Goal: Information Seeking & Learning: Learn about a topic

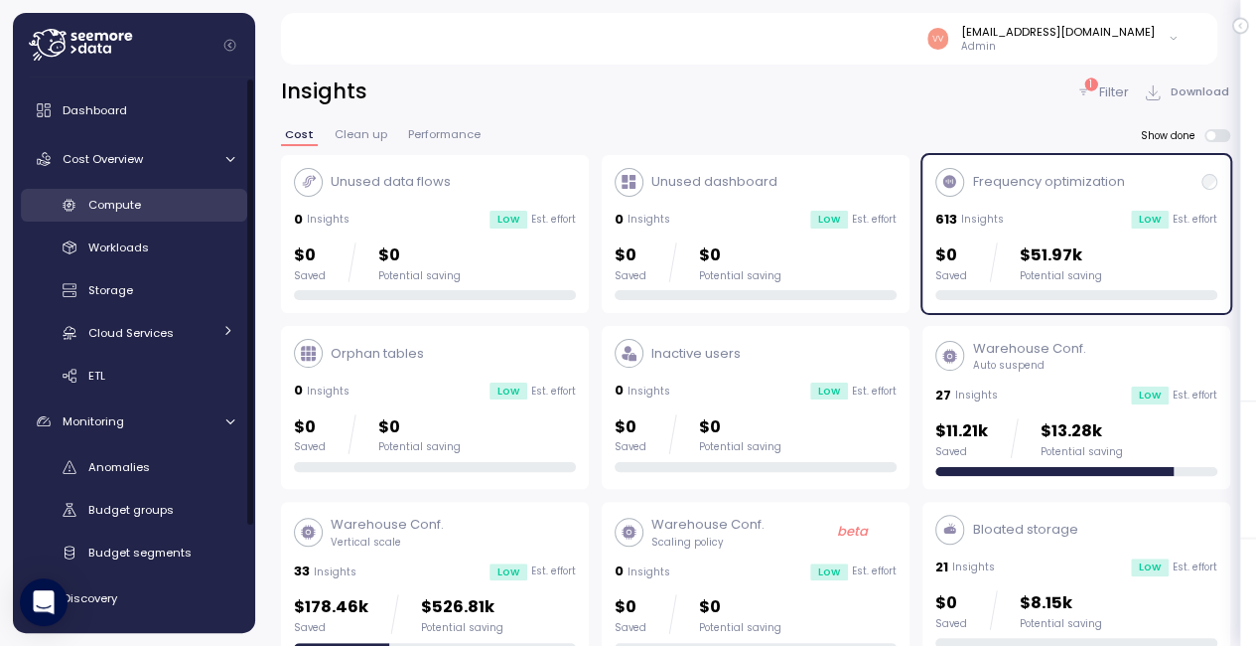
click at [99, 206] on span "Compute" at bounding box center [114, 205] width 53 height 16
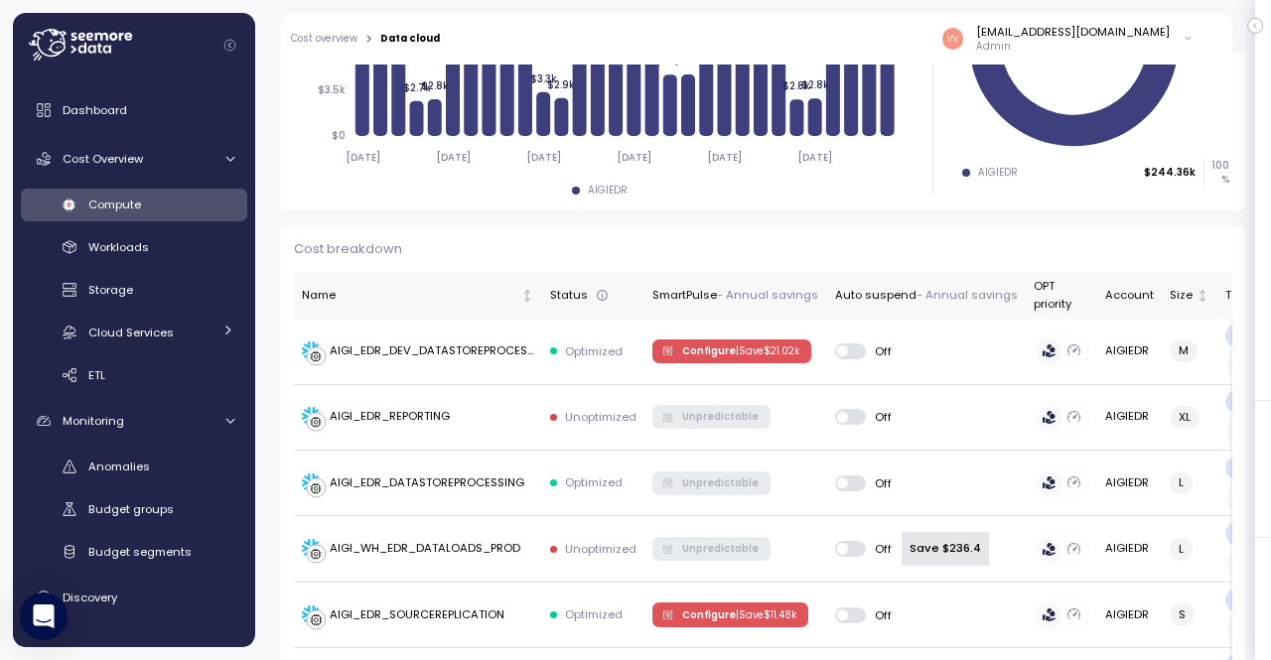
scroll to position [501, 0]
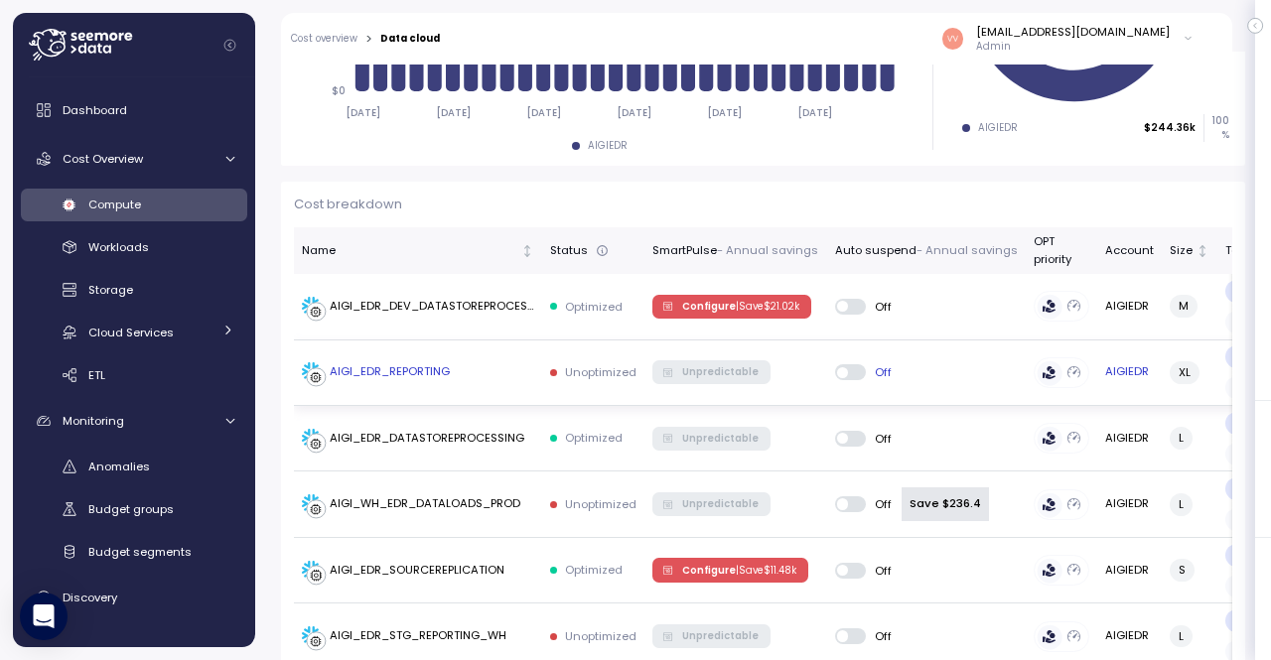
click at [441, 372] on div "AIGI_EDR_REPORTING" at bounding box center [390, 372] width 120 height 18
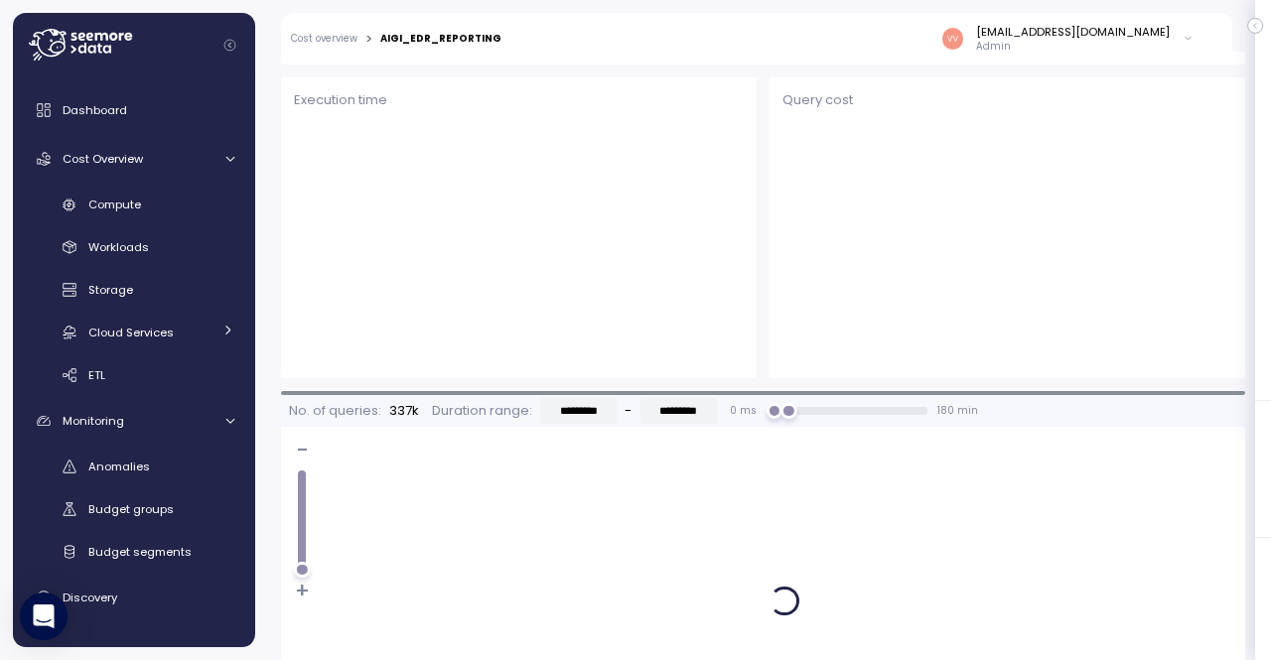
scroll to position [2284, 0]
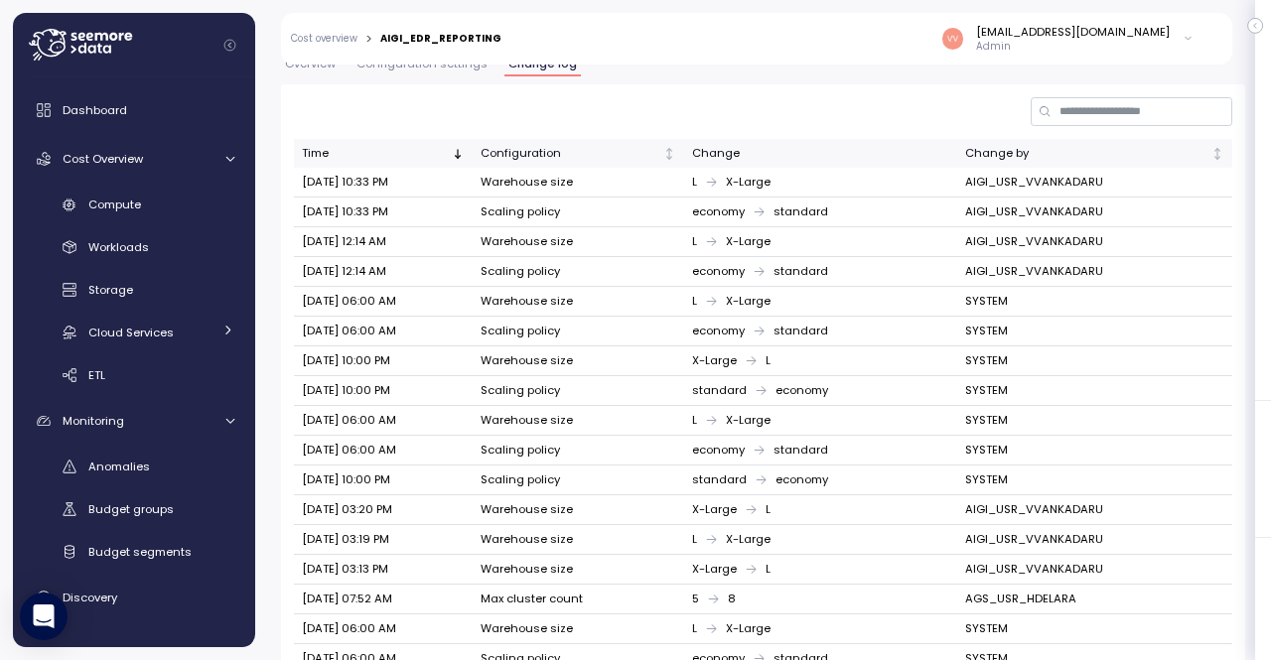
scroll to position [1205, 0]
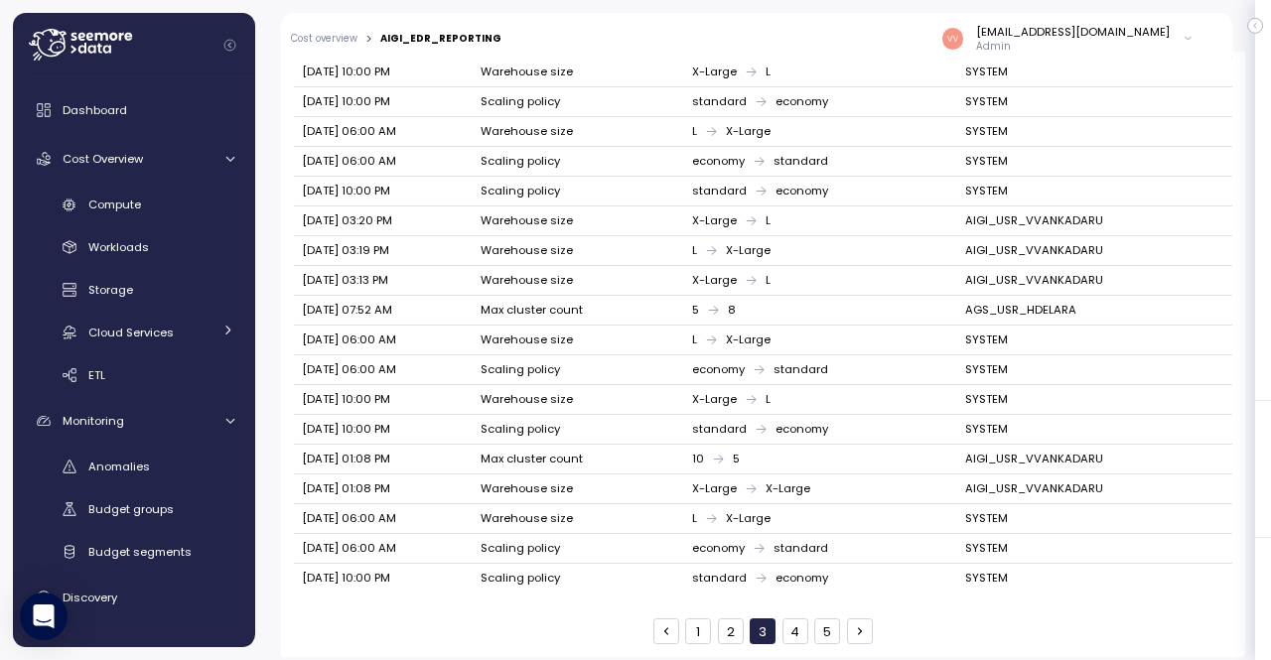
click at [688, 619] on button "1" at bounding box center [698, 632] width 26 height 26
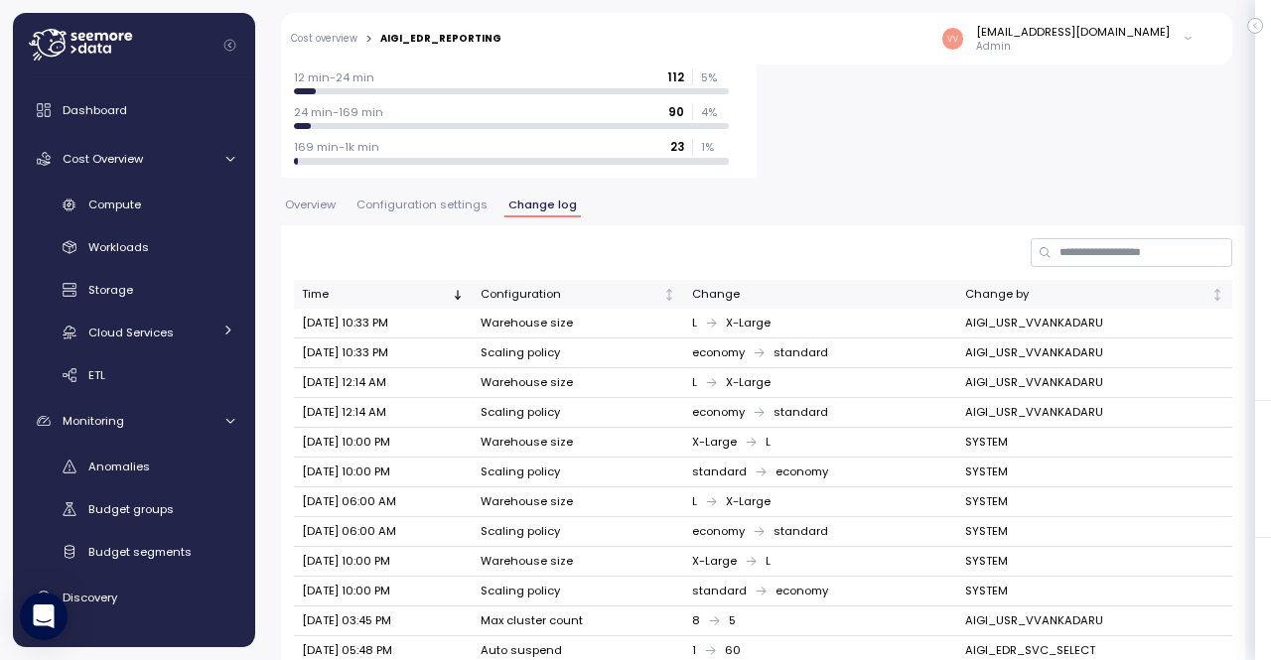
scroll to position [776, 0]
click at [1211, 295] on icon "Not sorted" at bounding box center [1218, 294] width 14 height 14
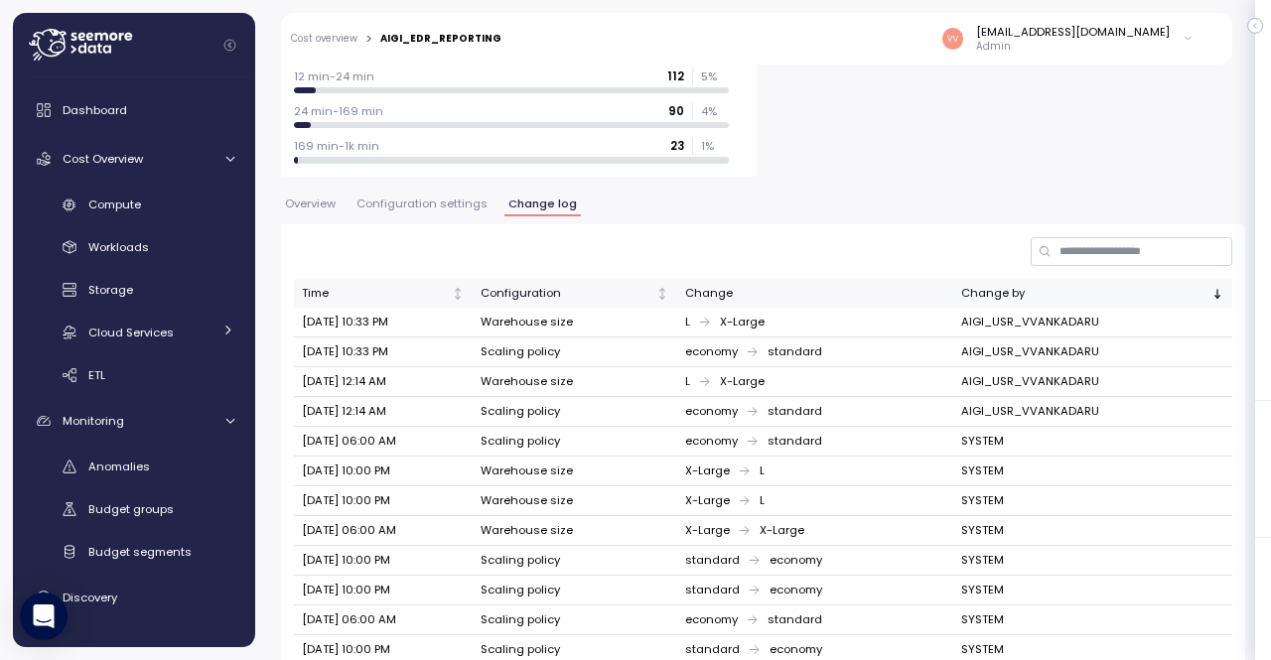
click at [1211, 295] on icon "Sorted descending" at bounding box center [1218, 294] width 14 height 14
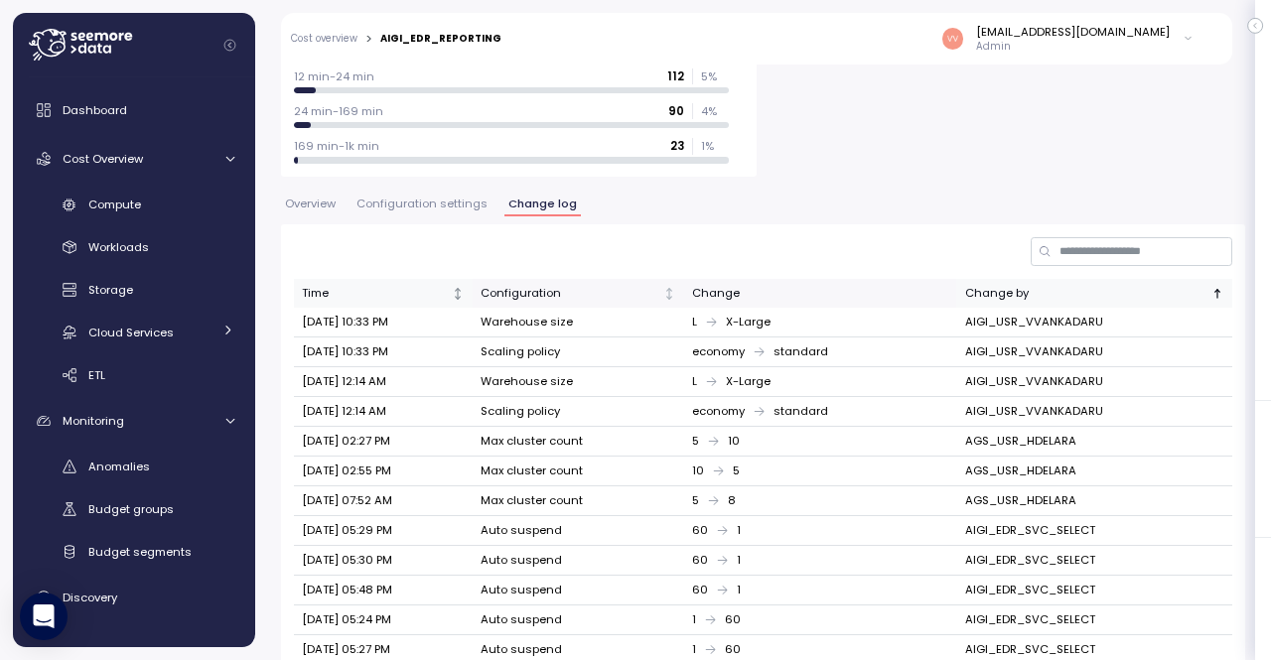
click at [453, 287] on icon "Not sorted" at bounding box center [458, 294] width 14 height 14
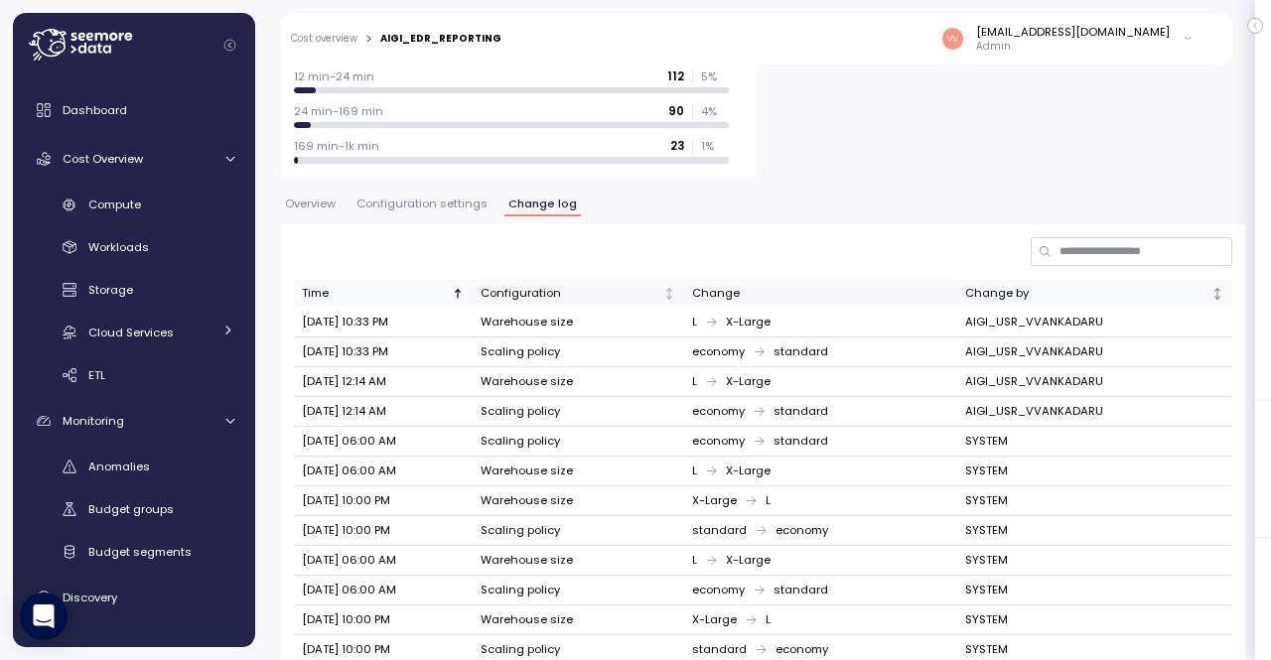
click at [453, 287] on icon "Sorted ascending" at bounding box center [458, 294] width 14 height 14
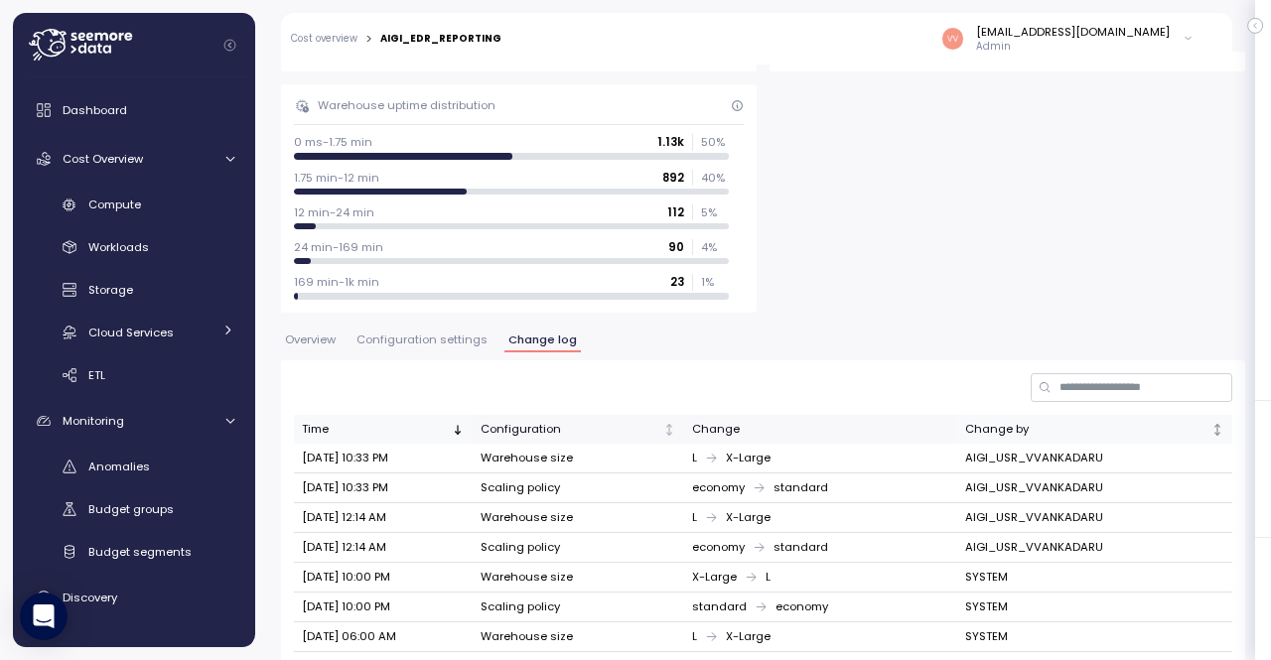
scroll to position [639, 0]
click at [1049, 42] on p "Admin" at bounding box center [1073, 47] width 194 height 14
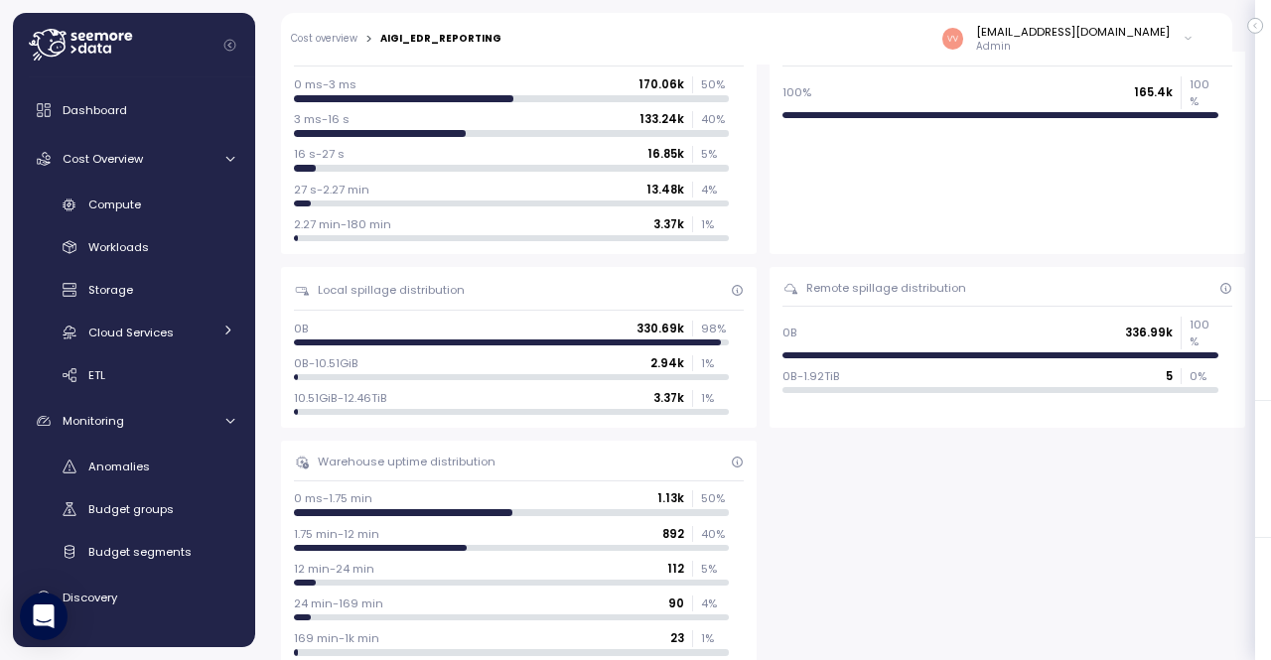
scroll to position [271, 0]
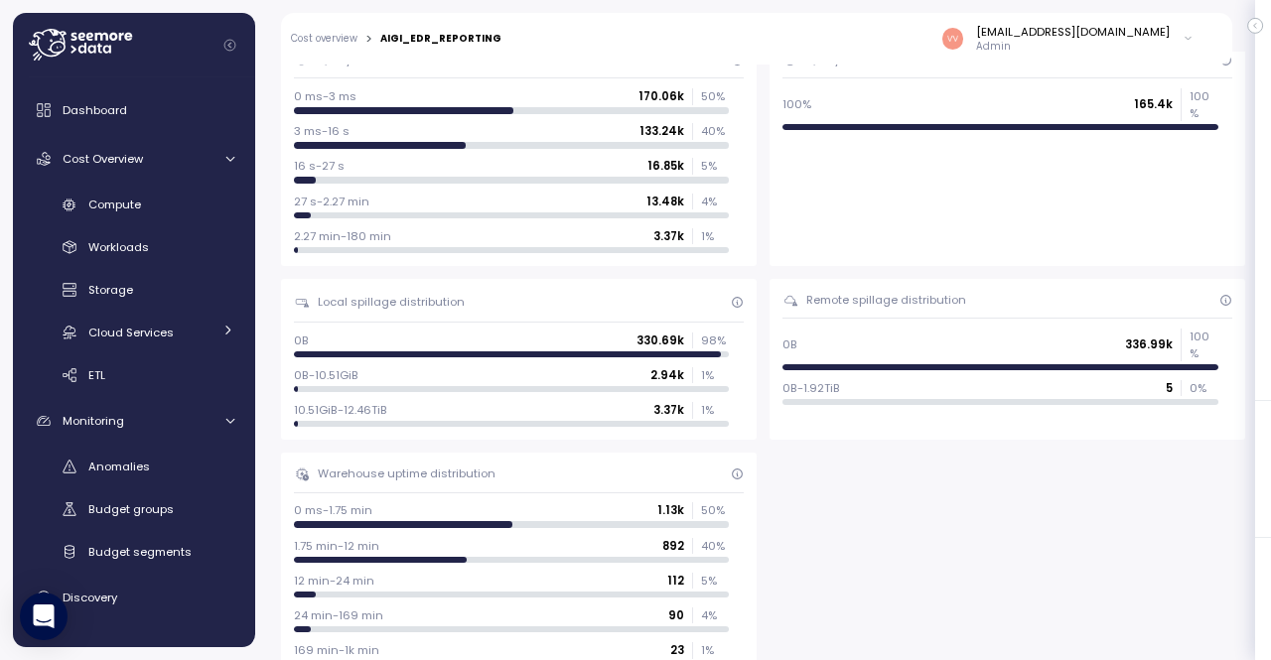
click at [320, 41] on link "Cost overview" at bounding box center [324, 39] width 67 height 10
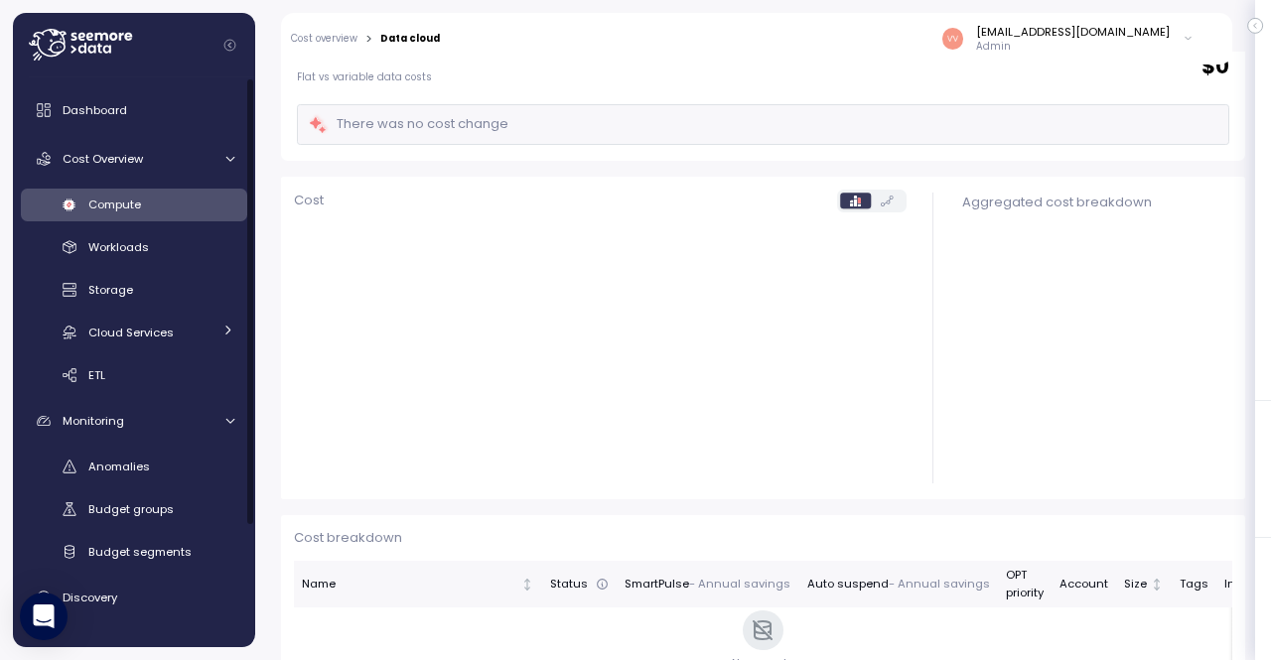
scroll to position [204, 0]
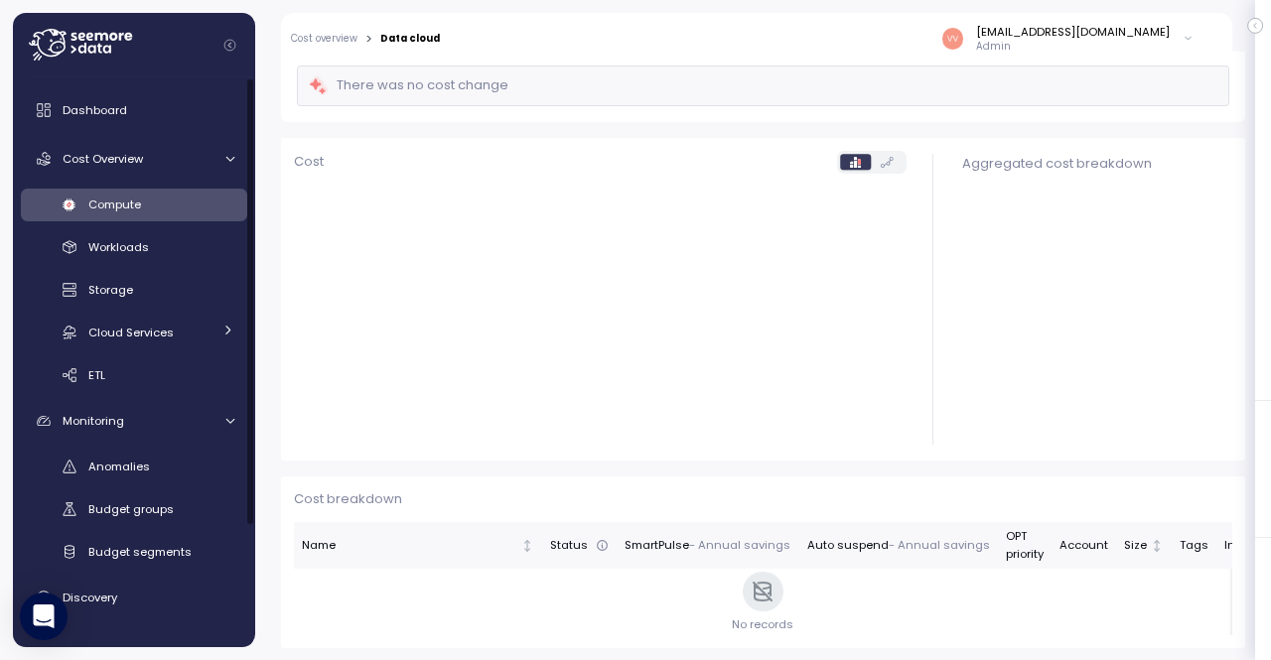
click at [111, 216] on link "Compute" at bounding box center [134, 205] width 226 height 33
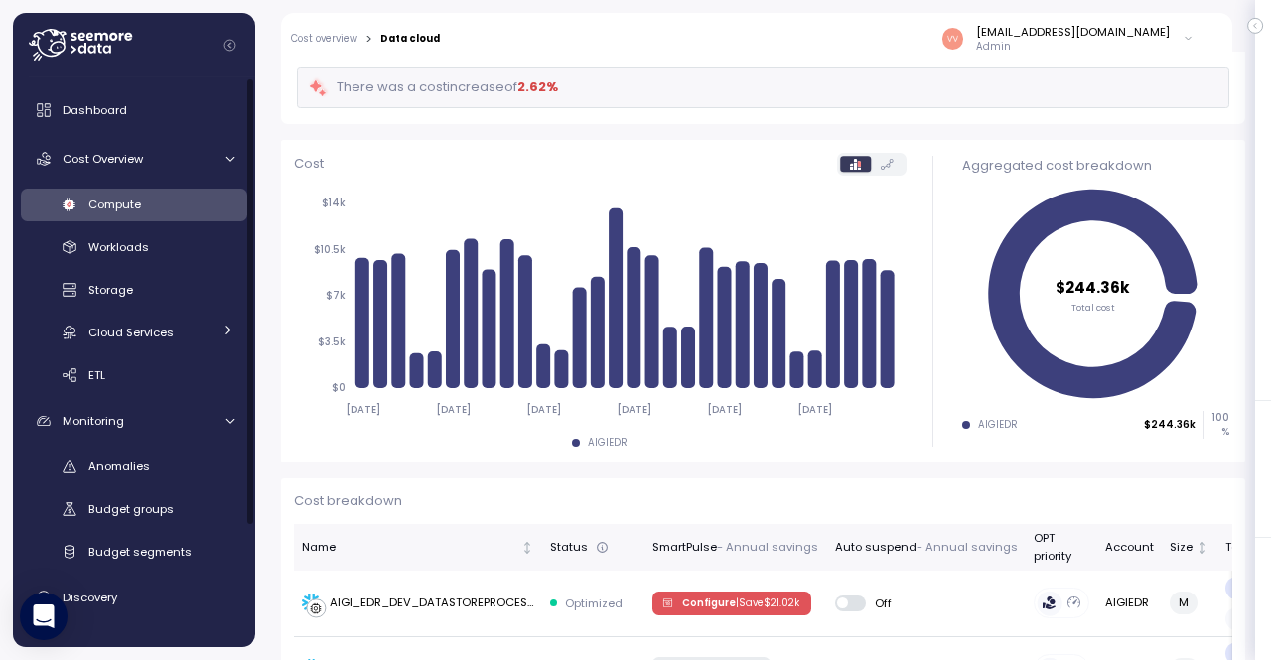
scroll to position [206, 0]
